Goal: Use online tool/utility: Utilize a website feature to perform a specific function

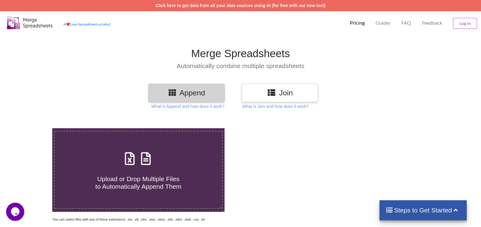
click at [131, 149] on icon at bounding box center [129, 155] width 15 height 13
click at [33, 128] on input "Upload or Drop Multiple Files to Automatically Append Them" at bounding box center [33, 128] width 0 height 0
type input "C:\fakepath\HO [GEOGRAPHIC_DATA]xlsx"
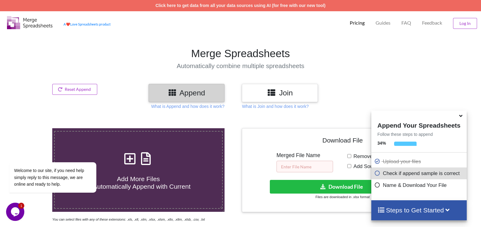
click at [312, 161] on input "text" at bounding box center [305, 167] width 57 height 12
click at [389, 175] on p "Check if append sample is correct" at bounding box center [419, 174] width 91 height 8
click at [378, 186] on icon at bounding box center [377, 183] width 6 height 5
click at [406, 207] on h4 "Steps to Get Started" at bounding box center [418, 210] width 83 height 8
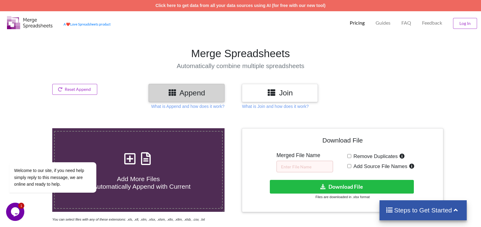
click at [407, 209] on h4 "Steps to Get Started" at bounding box center [423, 210] width 75 height 8
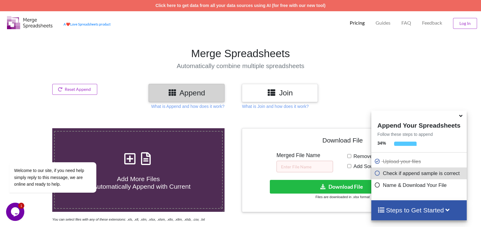
click at [422, 209] on h4 "Steps to Get Started" at bounding box center [418, 210] width 83 height 8
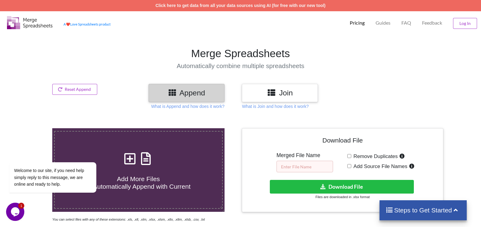
click at [286, 161] on input "text" at bounding box center [305, 167] width 57 height 12
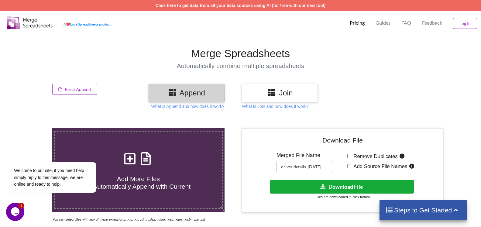
type input "driver details_[DATE]"
click at [333, 180] on button "Download File" at bounding box center [342, 187] width 144 height 14
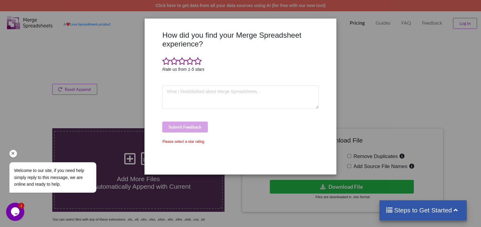
click at [14, 150] on div at bounding box center [60, 154] width 103 height 8
click at [14, 156] on icon "Chat attention grabber" at bounding box center [12, 153] width 5 height 5
